Goal: Task Accomplishment & Management: Complete application form

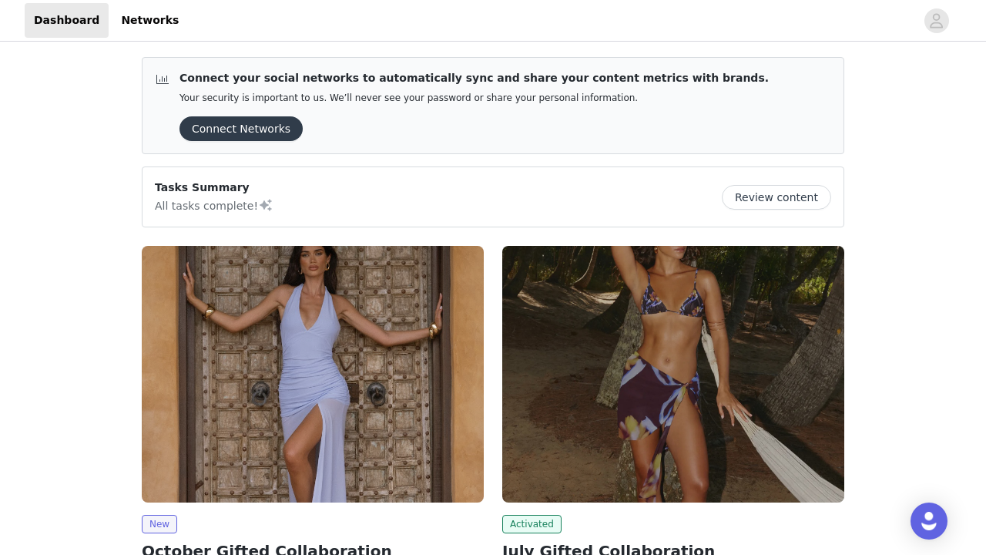
click at [193, 246] on img at bounding box center [313, 374] width 342 height 257
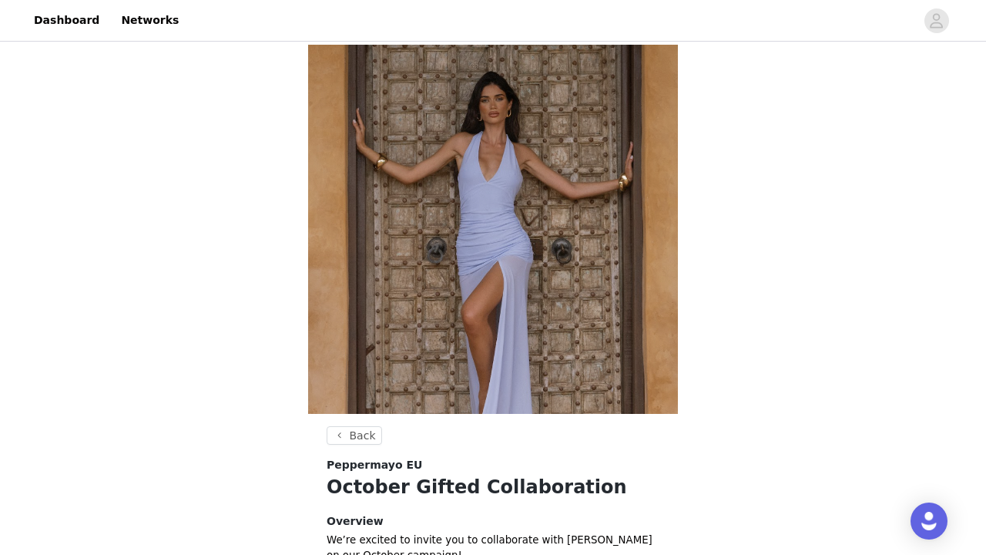
click at [235, 282] on div "Back Peppermayo EU October Gifted Collaboration Overview We’re excited to invit…" at bounding box center [493, 486] width 986 height 882
click at [158, 438] on div "Back Peppermayo EU October Gifted Collaboration Overview We’re excited to invit…" at bounding box center [493, 486] width 986 height 882
click at [489, 520] on h4 "Overview" at bounding box center [493, 521] width 333 height 16
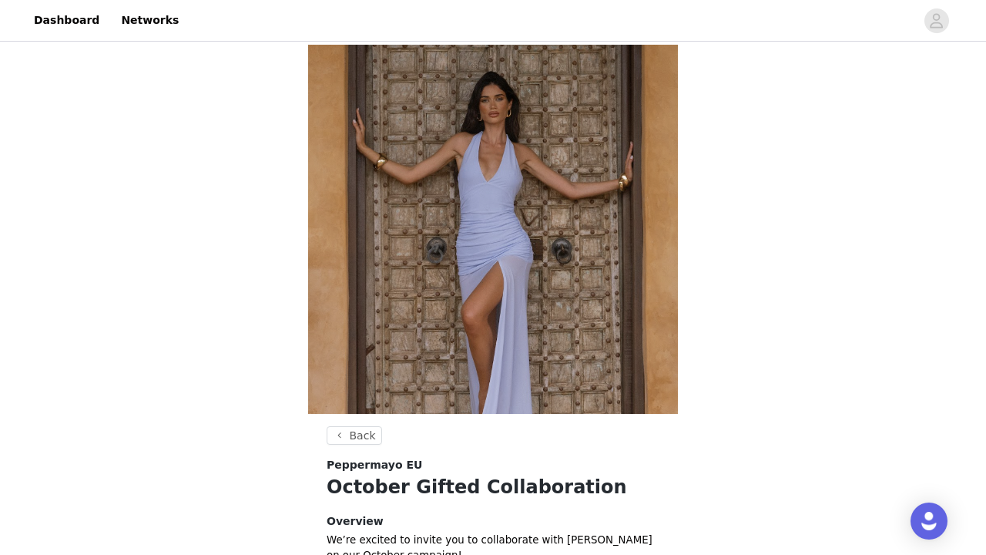
click at [489, 520] on h4 "Overview" at bounding box center [493, 521] width 333 height 16
click at [506, 497] on h1 "October Gifted Collaboration" at bounding box center [493, 487] width 333 height 28
